Goal: Navigation & Orientation: Find specific page/section

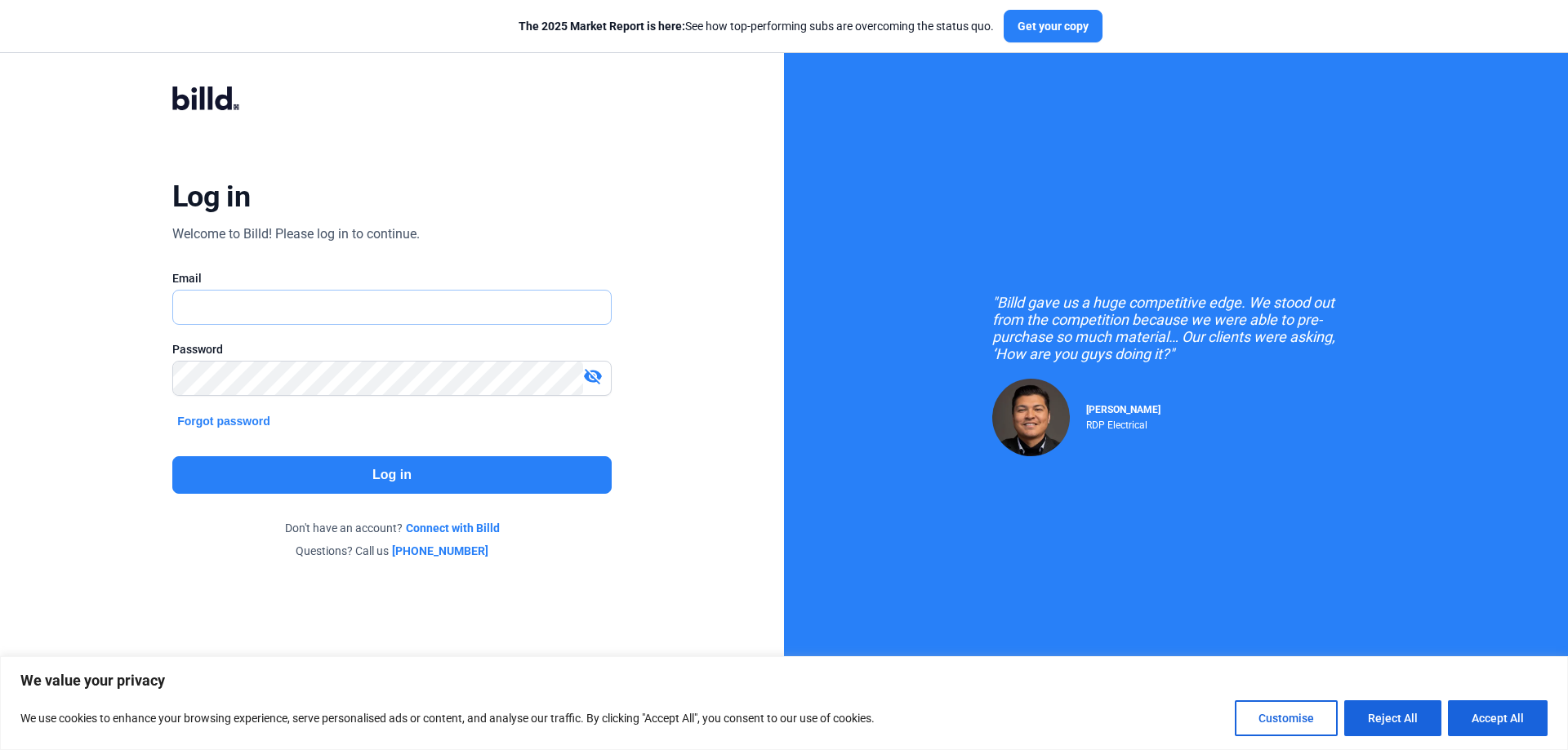
click at [245, 307] on input "text" at bounding box center [383, 307] width 420 height 34
click at [357, 308] on input "text" at bounding box center [392, 307] width 438 height 34
type input "[EMAIL_ADDRESS][DOMAIN_NAME]"
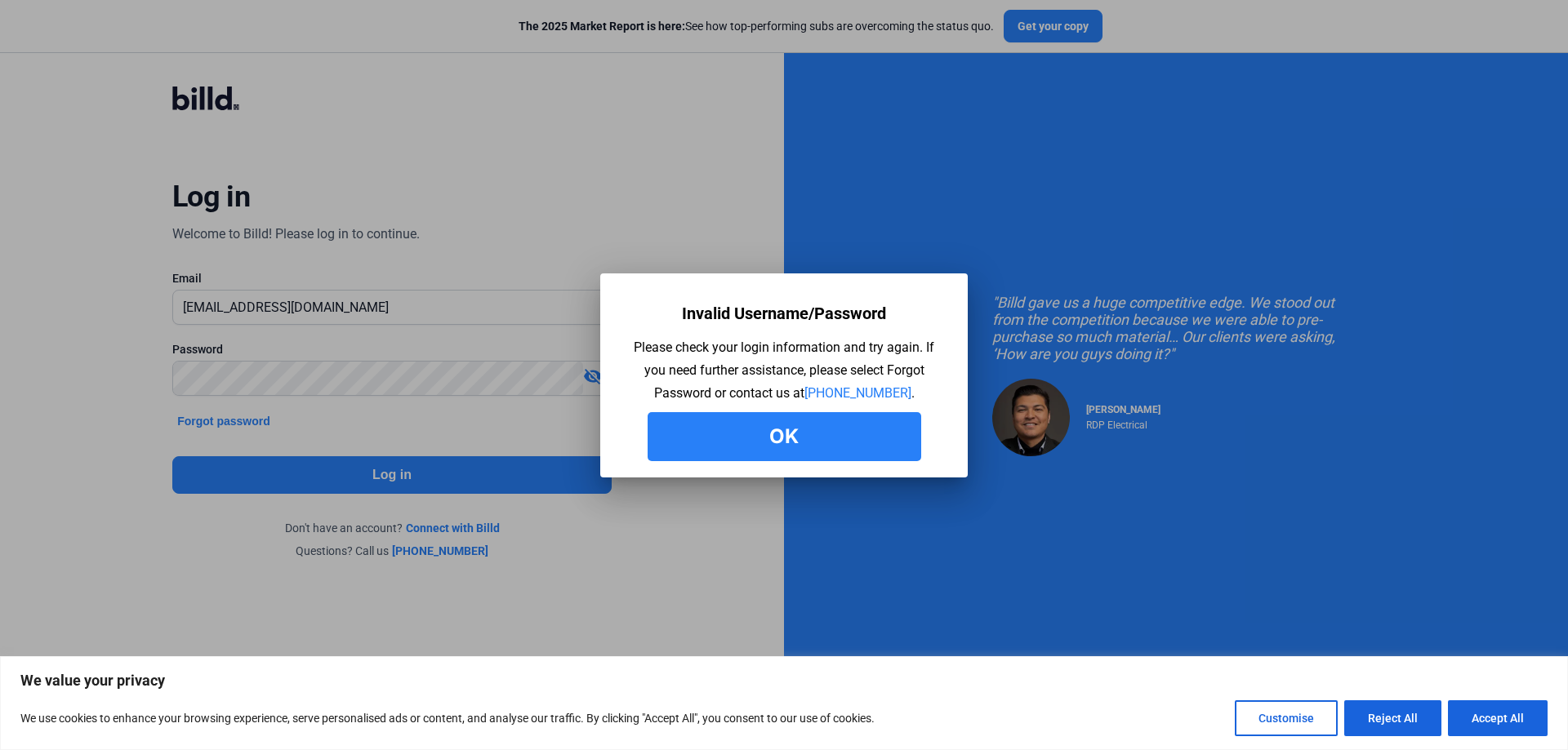
click at [782, 451] on button "Ok" at bounding box center [784, 437] width 273 height 49
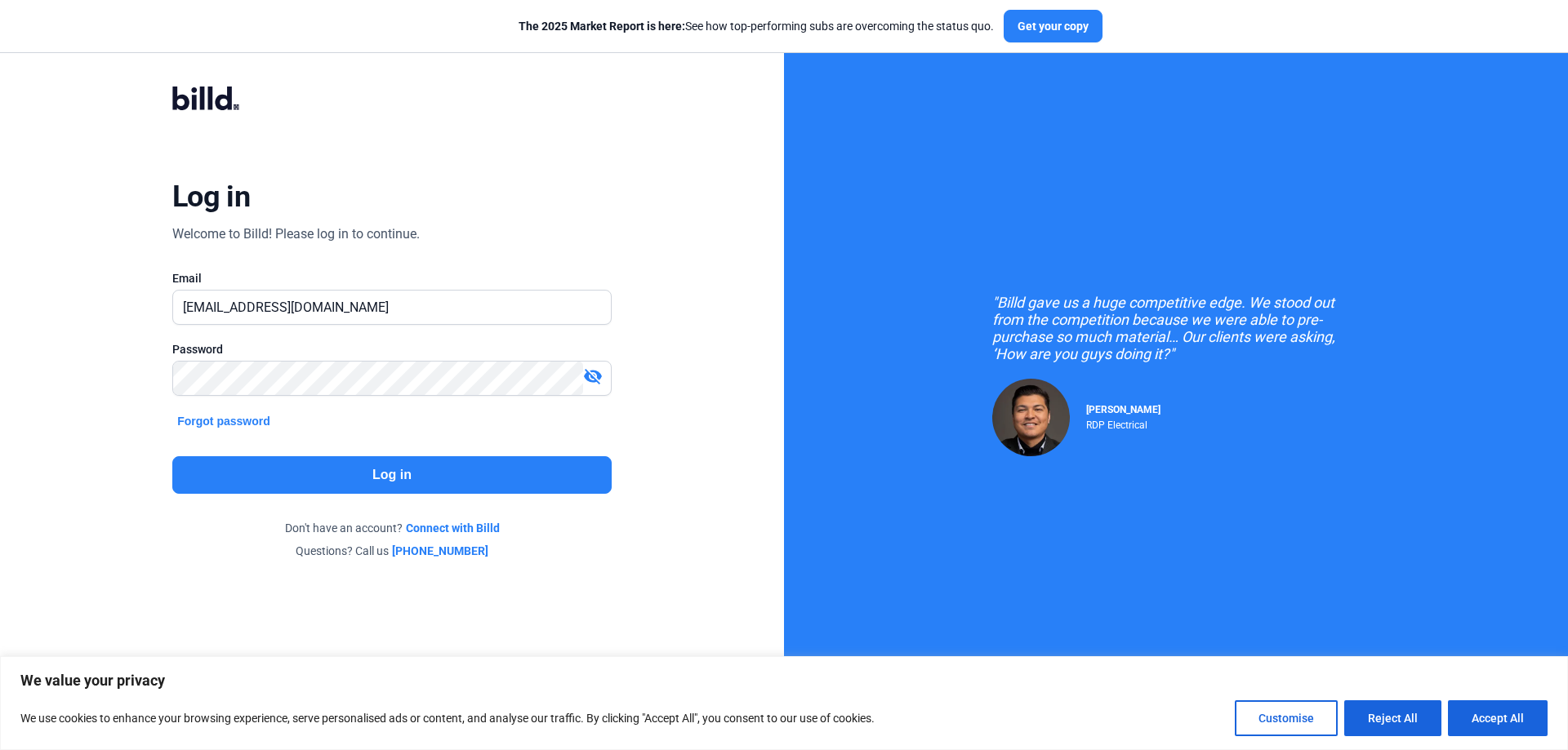
click at [597, 373] on mat-icon "visibility_off" at bounding box center [593, 376] width 20 height 20
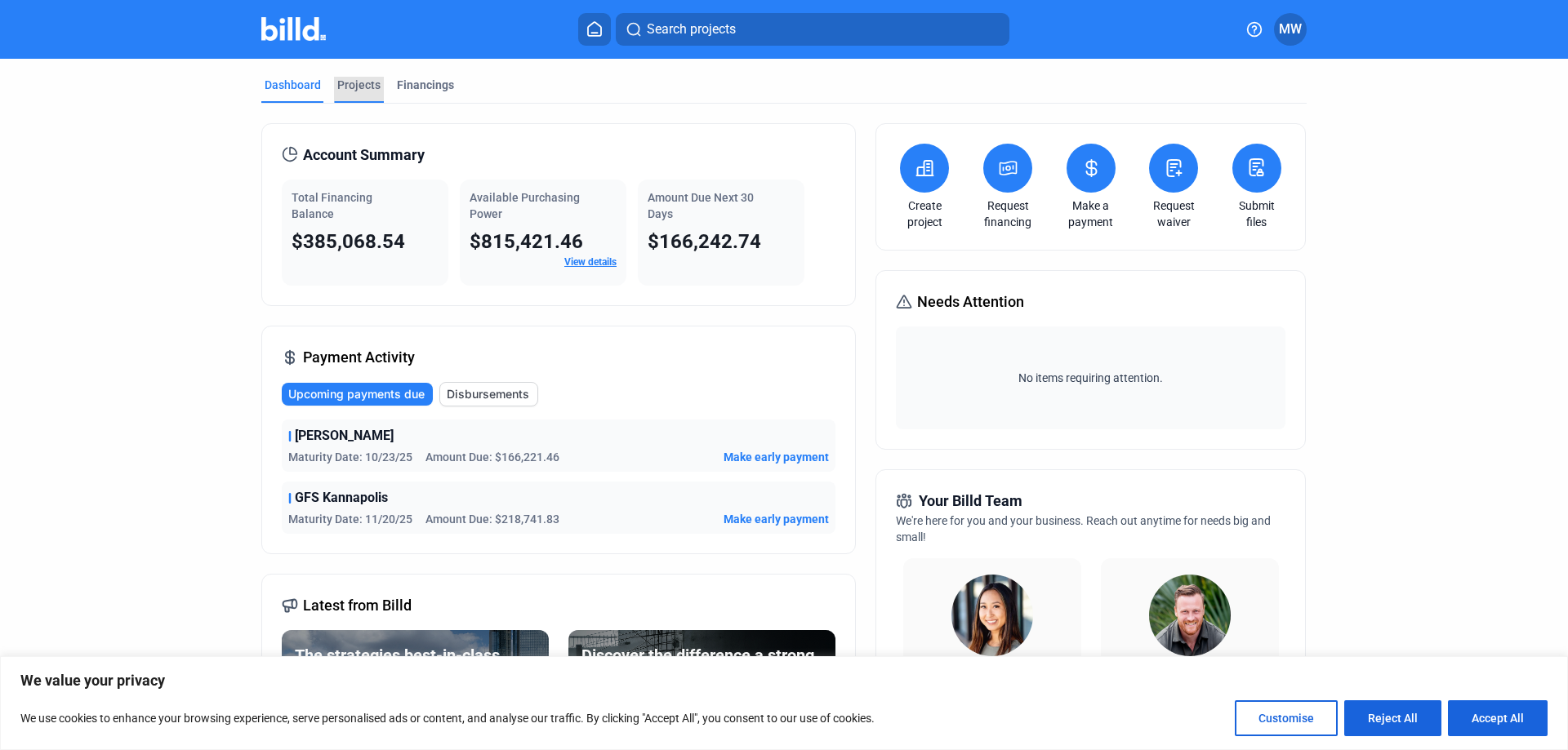
click at [357, 87] on div "Projects" at bounding box center [359, 85] width 44 height 16
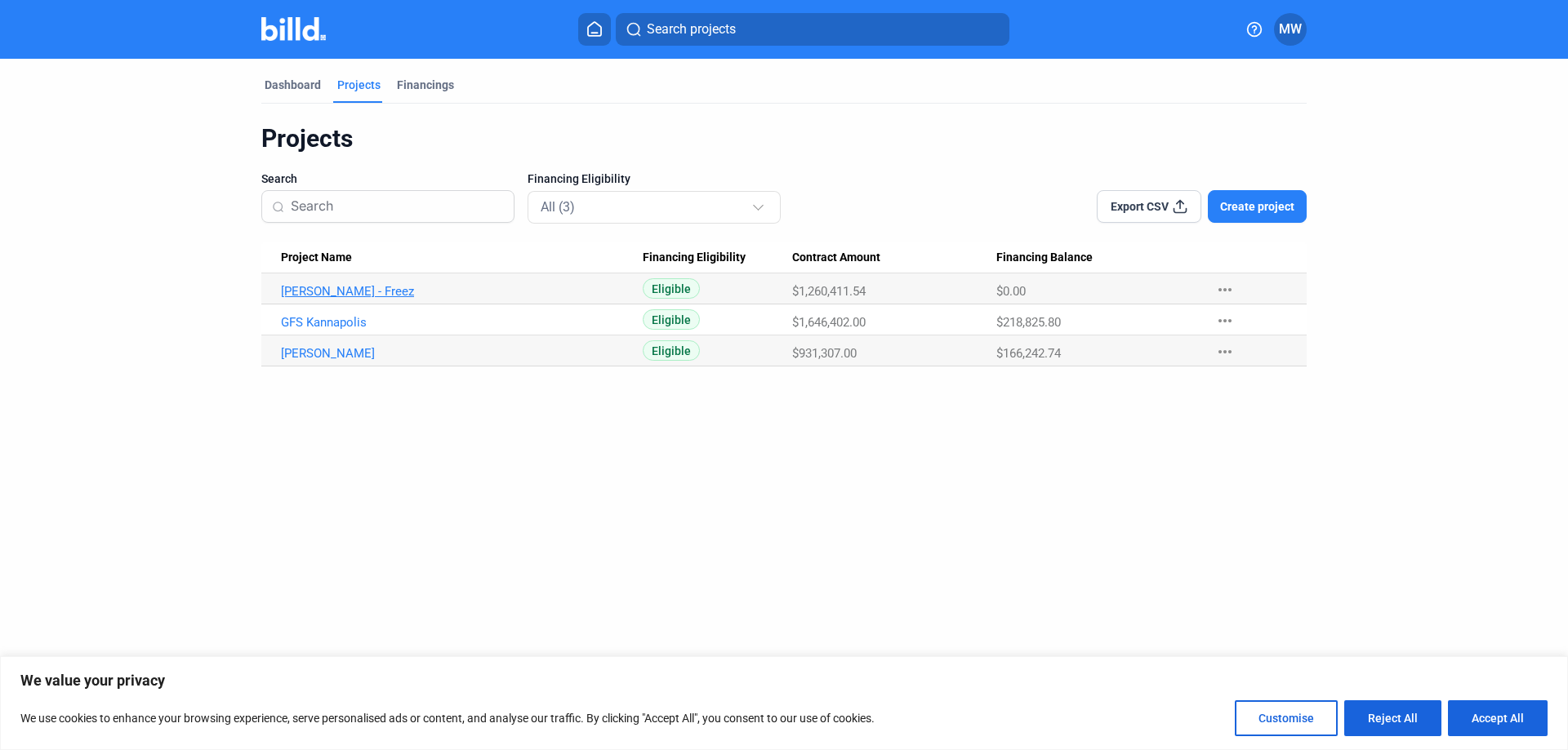
click at [302, 289] on link "[PERSON_NAME] - Freez" at bounding box center [461, 291] width 362 height 15
